Goal: Information Seeking & Learning: Check status

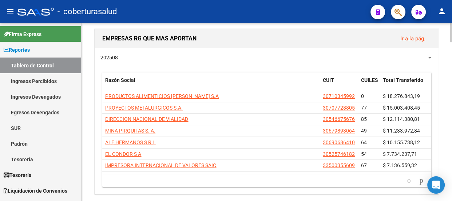
scroll to position [397, 0]
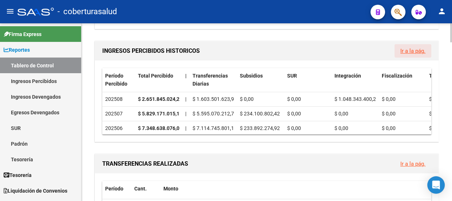
click at [406, 49] on link "Ir a la pág." at bounding box center [412, 51] width 25 height 7
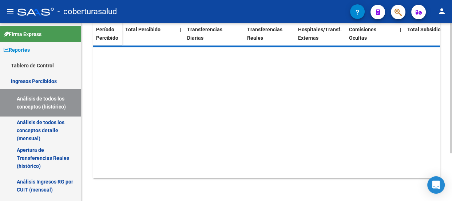
scroll to position [97, 0]
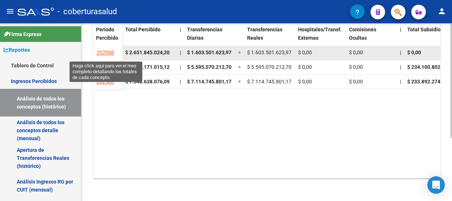
click at [107, 52] on span "202508" at bounding box center [104, 52] width 17 height 7
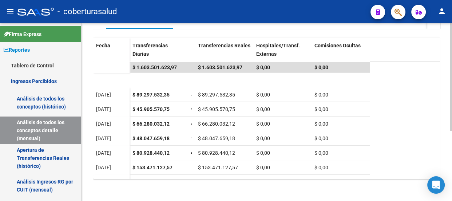
scroll to position [25, 0]
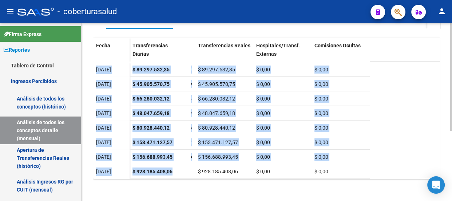
drag, startPoint x: 172, startPoint y: 168, endPoint x: 92, endPoint y: 168, distance: 80.8
click at [92, 168] on div "REPORTES -> INGRESOS PERCIBIDOS -> Detalle mensual de todos los conceptos cloud…" at bounding box center [266, 54] width 370 height 295
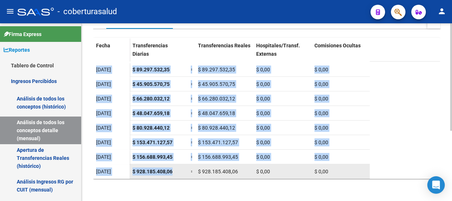
click at [174, 170] on div "$ 928.185.408,06" at bounding box center [158, 171] width 52 height 8
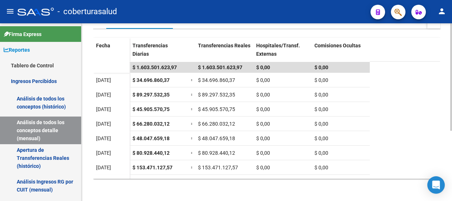
scroll to position [83, 0]
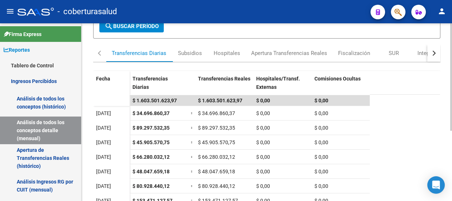
click at [394, 98] on datatable-summary-row "$ 1.603.501.623,97 $ 1.603.501.623,97 $ 0,00 $ 0,00" at bounding box center [266, 100] width 347 height 11
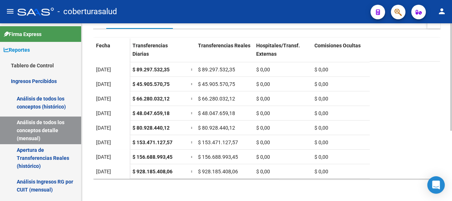
scroll to position [0, 0]
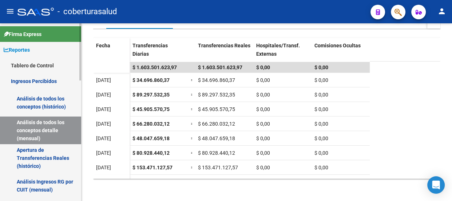
click at [37, 80] on link "Ingresos Percibidos" at bounding box center [40, 81] width 81 height 16
